Goal: Entertainment & Leisure: Consume media (video, audio)

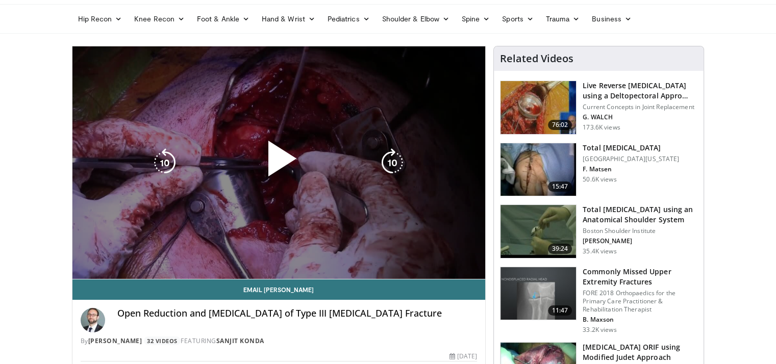
scroll to position [42, 0]
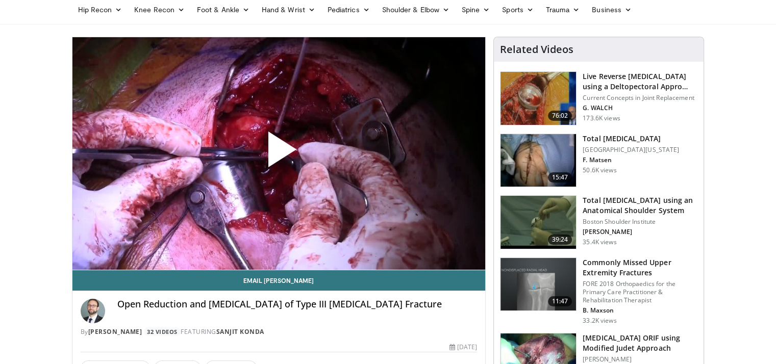
click at [279, 154] on span "Video Player" at bounding box center [279, 154] width 0 height 0
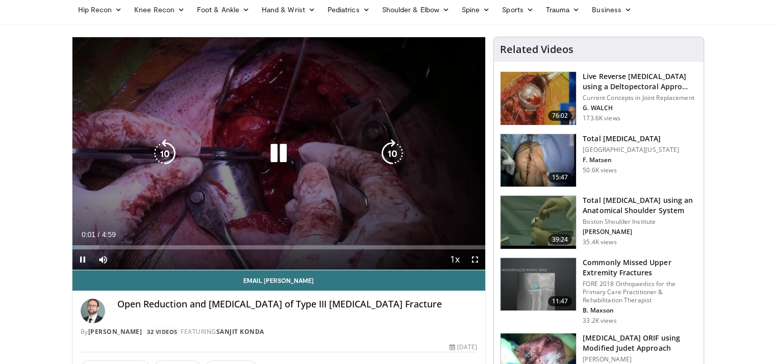
click at [278, 162] on icon "Video Player" at bounding box center [278, 153] width 29 height 29
